Goal: Task Accomplishment & Management: Manage account settings

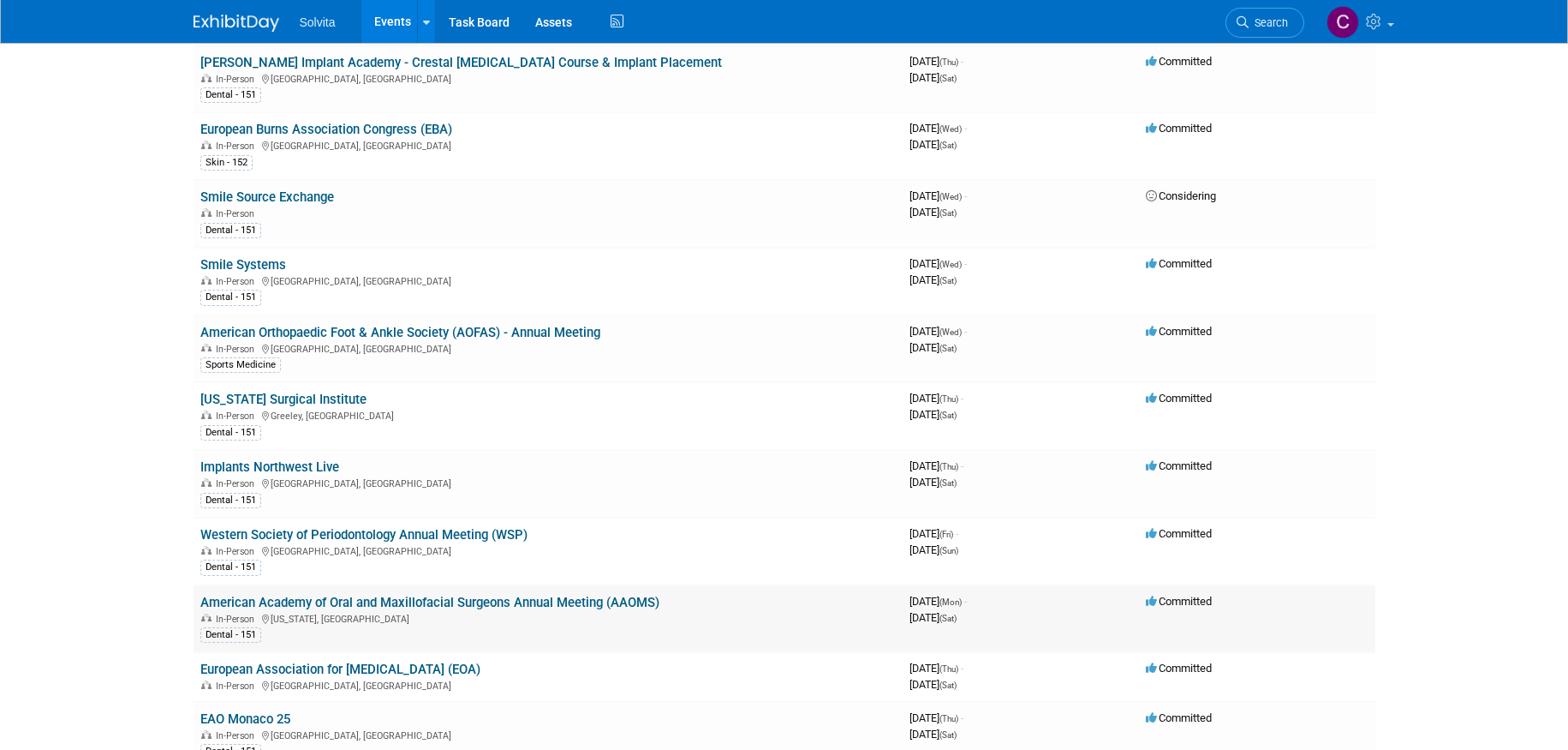
scroll to position [172, 0]
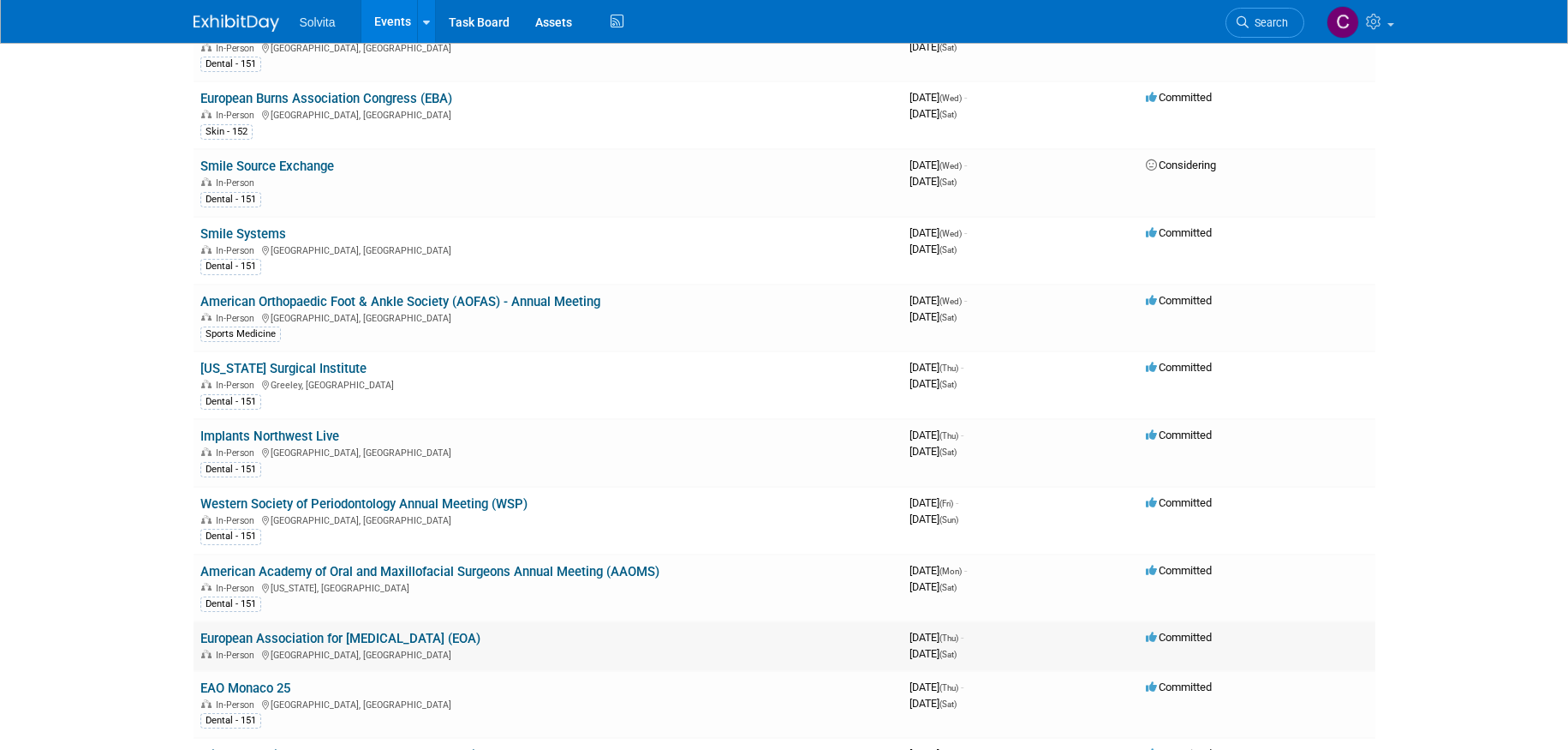
click at [450, 636] on link "European Association for [MEDICAL_DATA] (EOA)" at bounding box center [340, 637] width 280 height 16
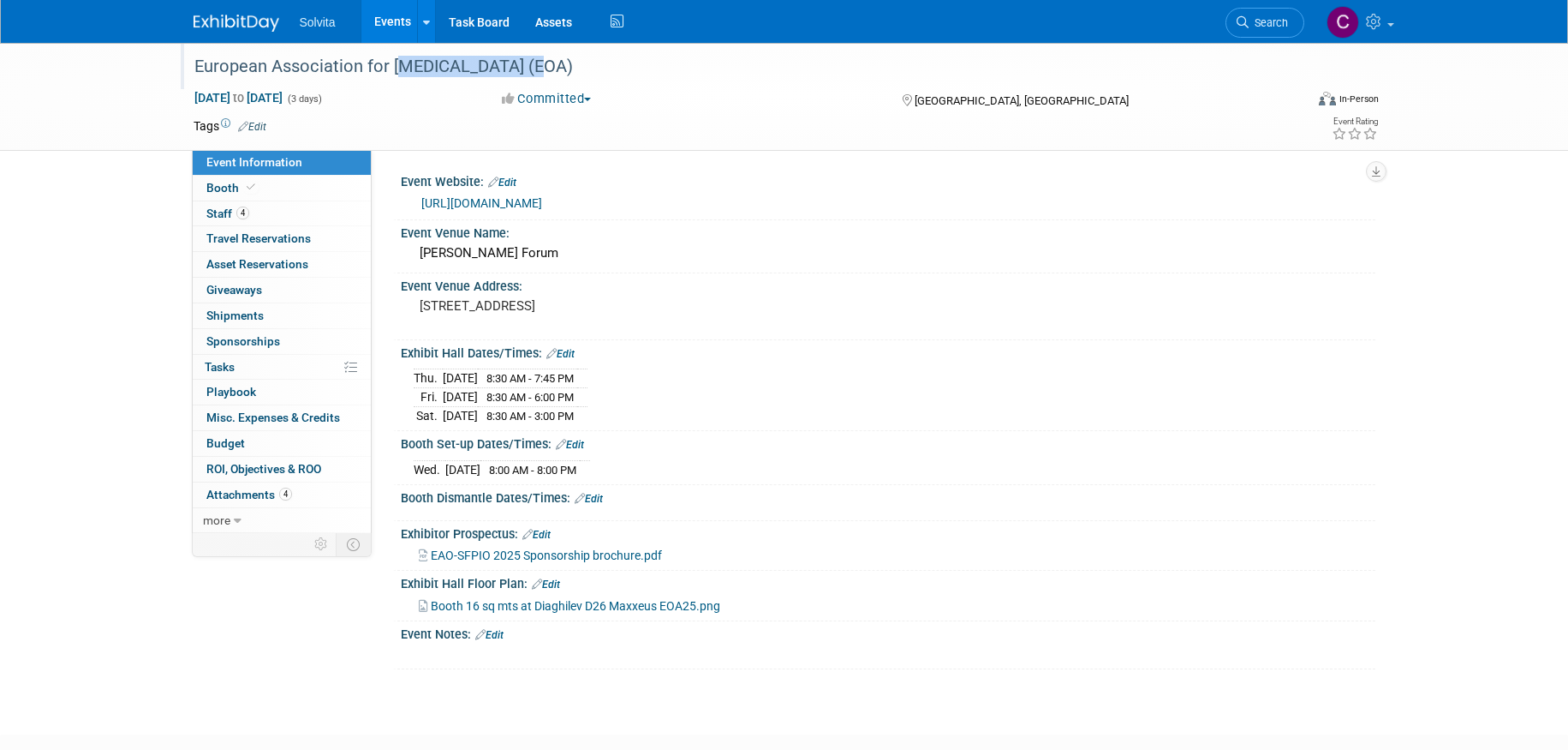
drag, startPoint x: 395, startPoint y: 65, endPoint x: 519, endPoint y: 60, distance: 124.1
click at [519, 60] on div "European Association for [MEDICAL_DATA] (EOA)" at bounding box center [733, 66] width 1090 height 30
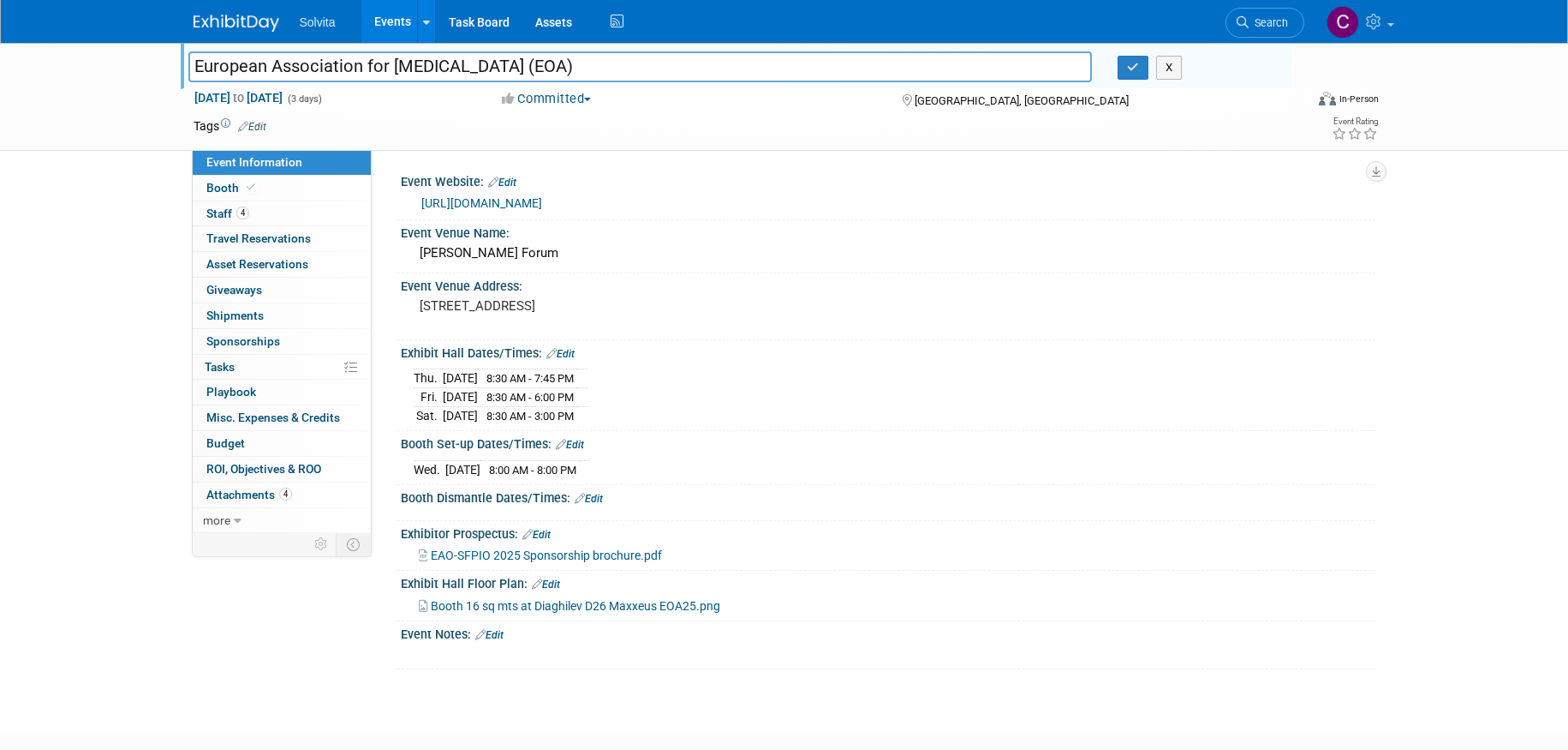
click at [459, 74] on input "European Association for [MEDICAL_DATA] (EOA)" at bounding box center [640, 66] width 905 height 30
click at [522, 202] on link "[URL][DOMAIN_NAME]" at bounding box center [481, 203] width 121 height 14
click at [864, 340] on div "Exhibit Hall Dates/Times: Edit" at bounding box center [888, 351] width 975 height 22
